Goal: Navigation & Orientation: Find specific page/section

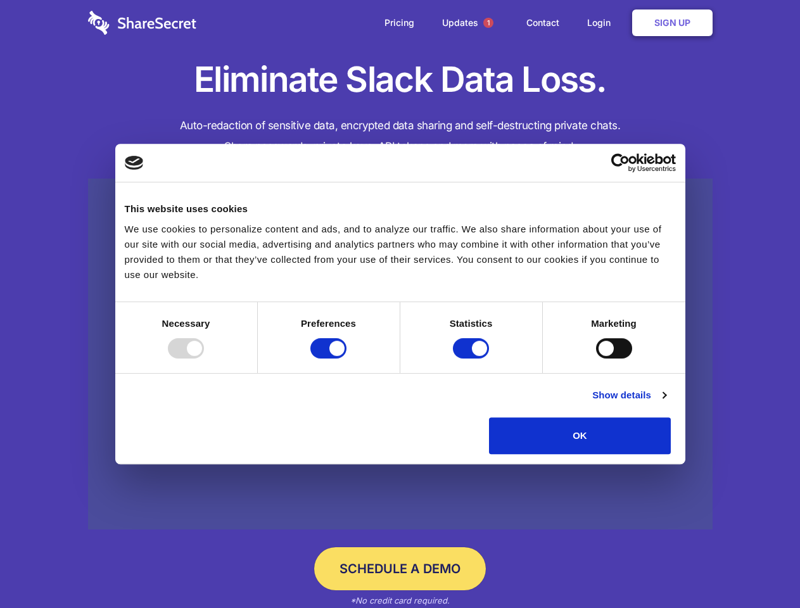
click at [204, 359] on div at bounding box center [186, 348] width 36 height 20
click at [347, 359] on input "Preferences" at bounding box center [328, 348] width 36 height 20
checkbox input "false"
click at [473, 359] on input "Statistics" at bounding box center [471, 348] width 36 height 20
checkbox input "false"
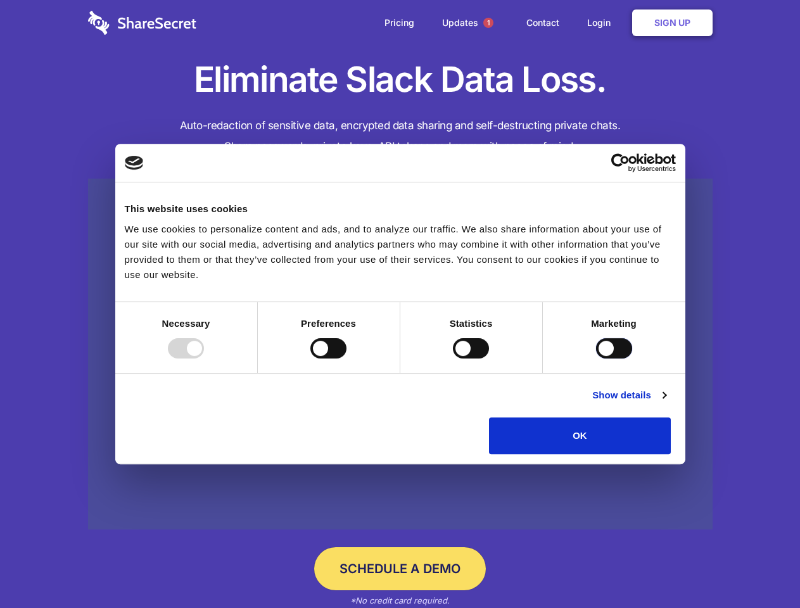
click at [596, 359] on input "Marketing" at bounding box center [614, 348] width 36 height 20
checkbox input "true"
click at [666, 403] on link "Show details" at bounding box center [628, 395] width 73 height 15
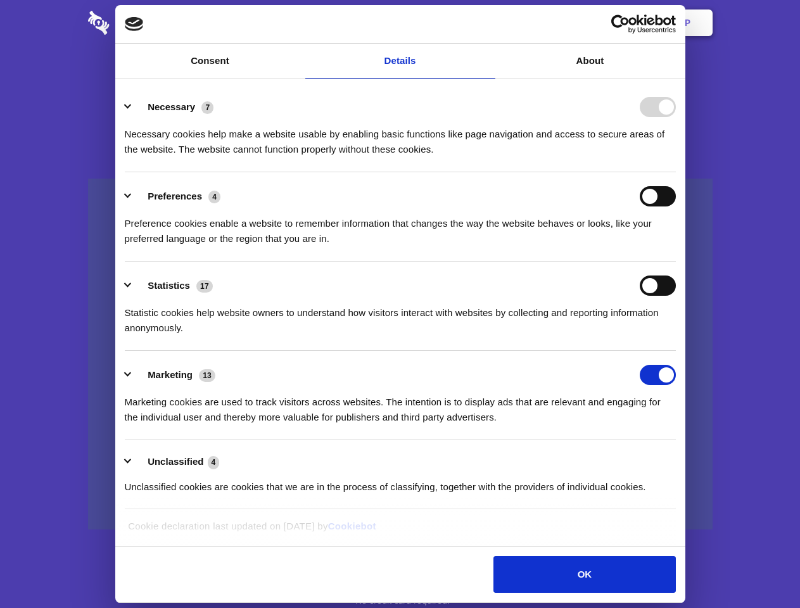
click at [676, 246] on div "Preferences 4 Preference cookies enable a website to remember information that …" at bounding box center [400, 216] width 551 height 60
click at [488, 23] on span "1" at bounding box center [488, 23] width 10 height 10
